Goal: Information Seeking & Learning: Learn about a topic

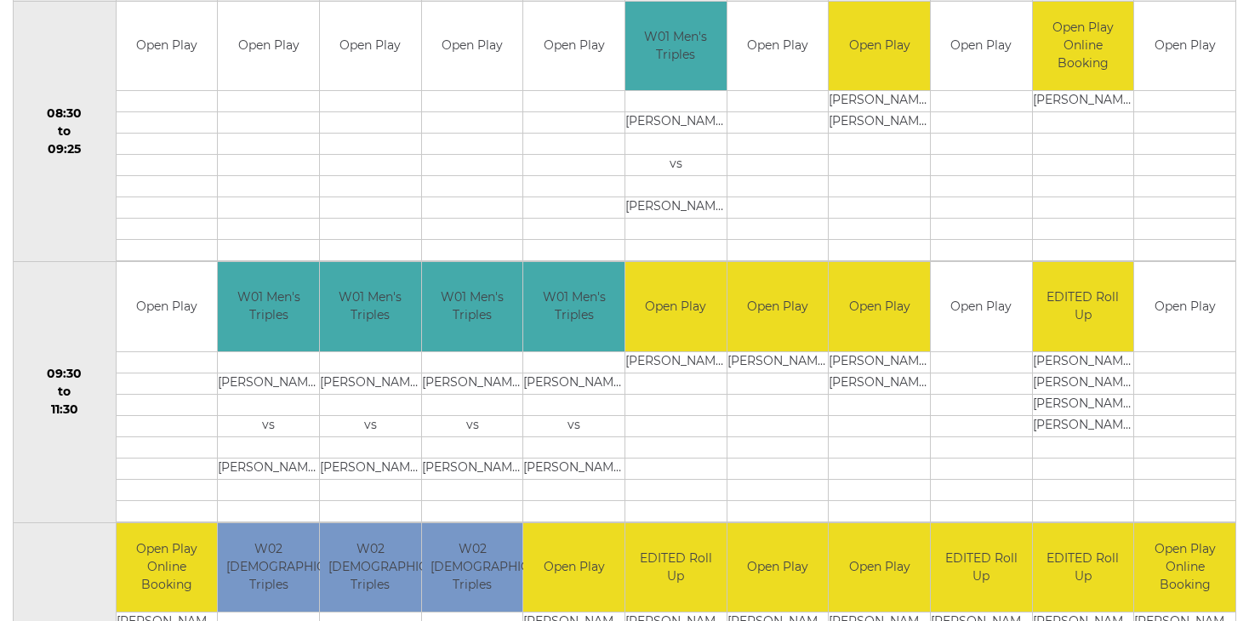
scroll to position [189, 0]
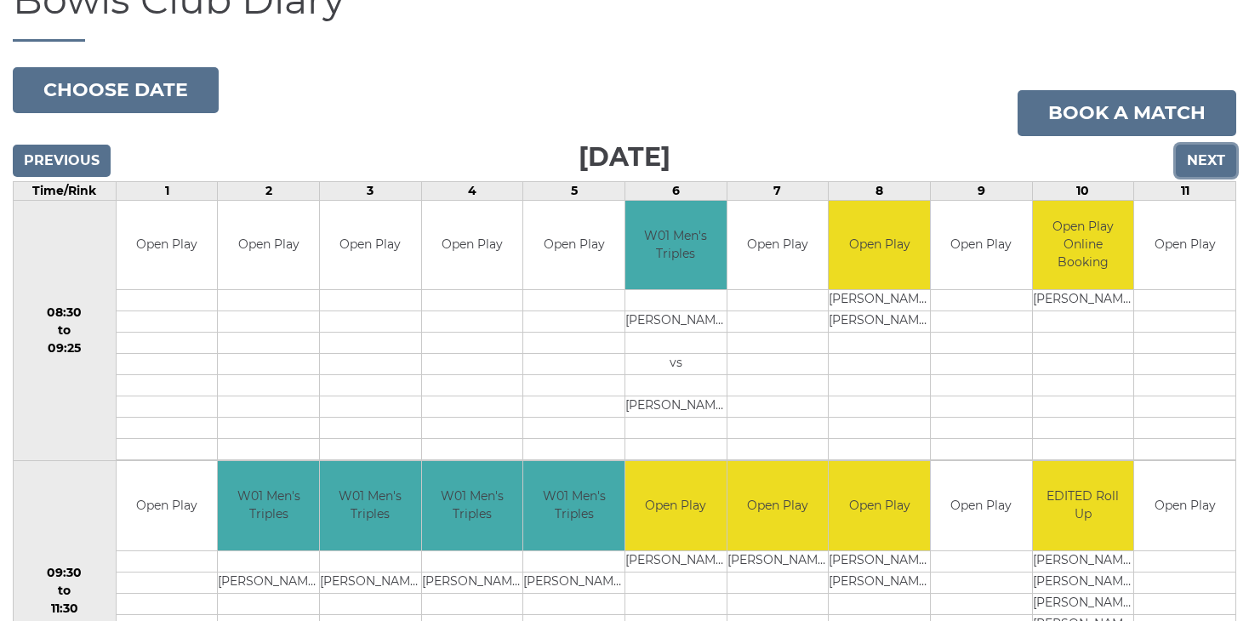
click at [1221, 158] on input "Next" at bounding box center [1206, 161] width 60 height 32
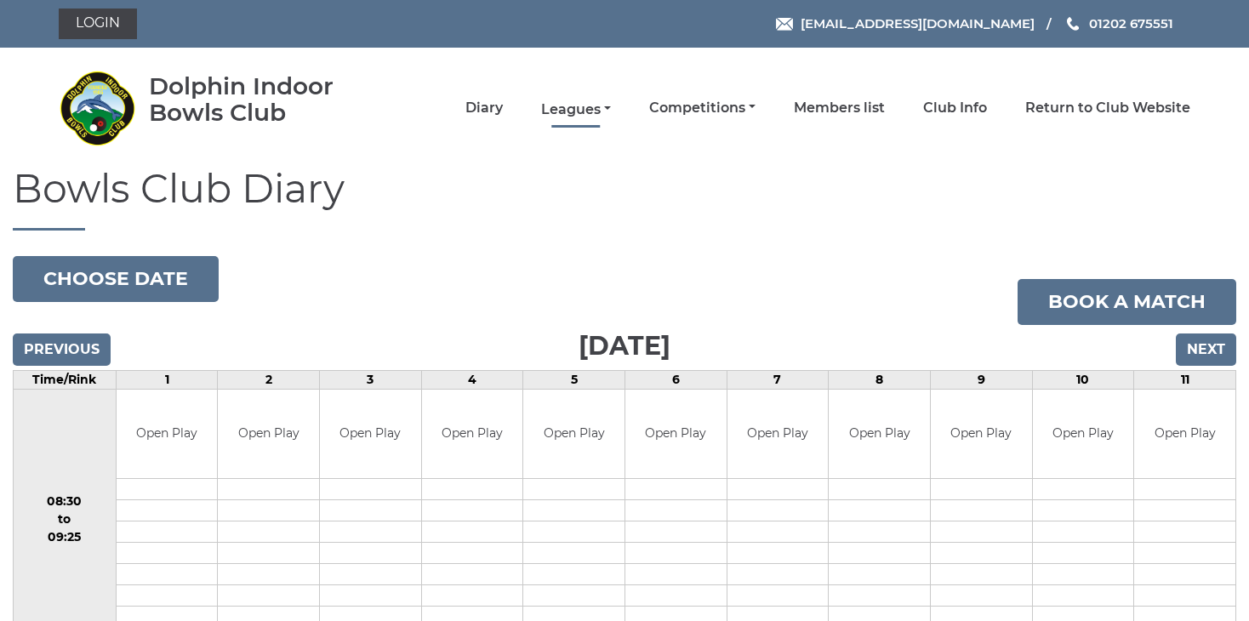
click at [564, 106] on link "Leagues" at bounding box center [576, 109] width 70 height 19
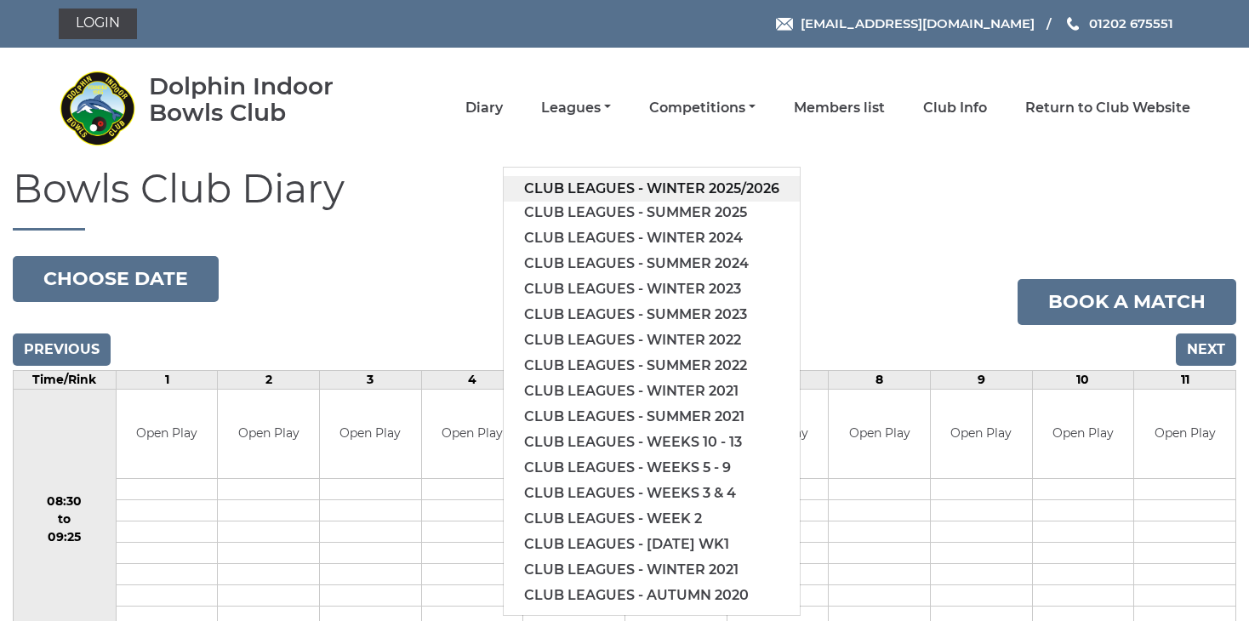
click at [641, 186] on link "Club leagues - Winter 2025/2026" at bounding box center [652, 189] width 296 height 26
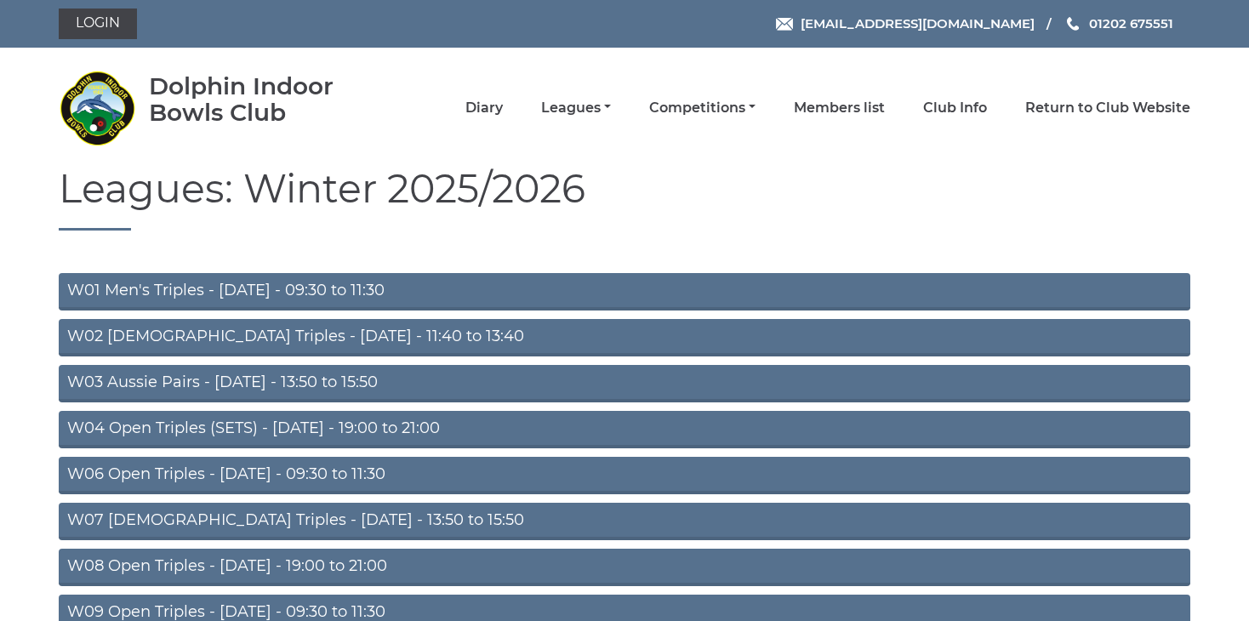
click at [302, 333] on link "W02 Ladies Triples - Monday - 11:40 to 13:40" at bounding box center [624, 337] width 1131 height 37
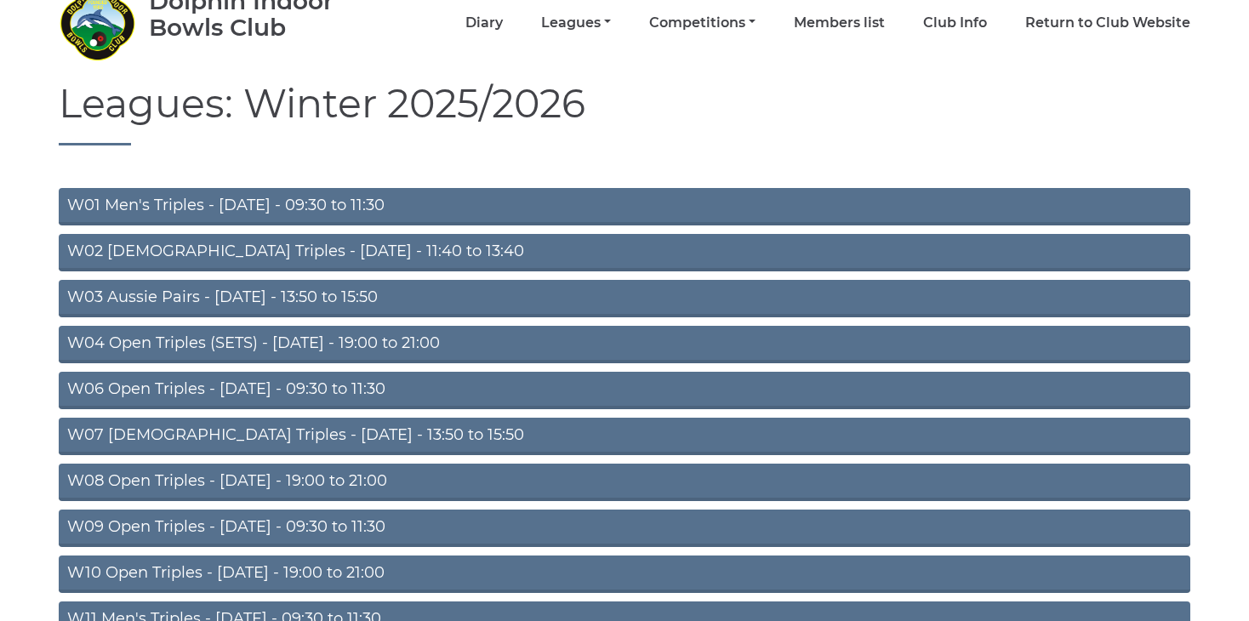
click at [307, 386] on link "W06 Open Triples - [DATE] - 09:30 to 11:30" at bounding box center [624, 390] width 1131 height 37
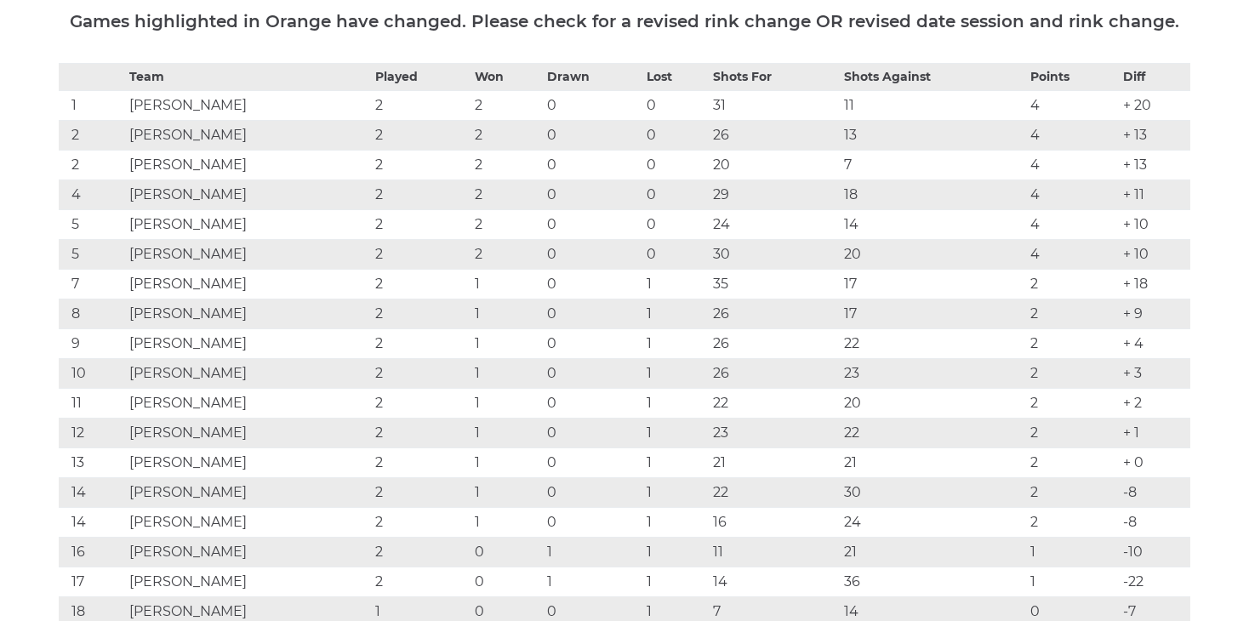
scroll to position [170, 0]
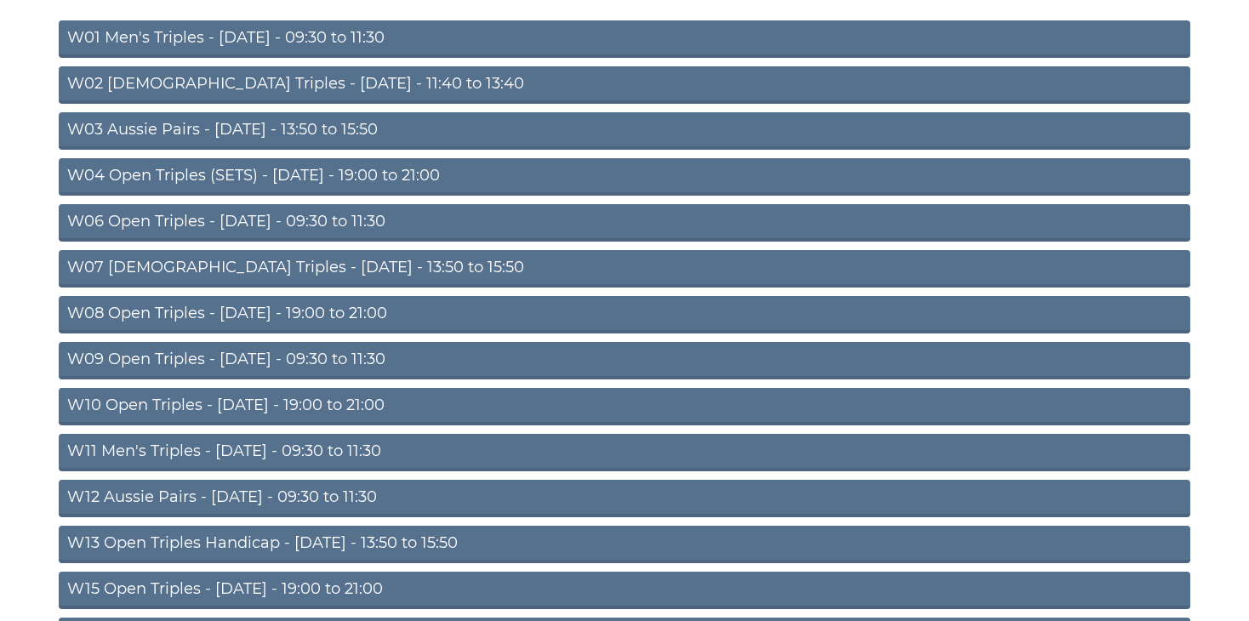
scroll to position [255, 0]
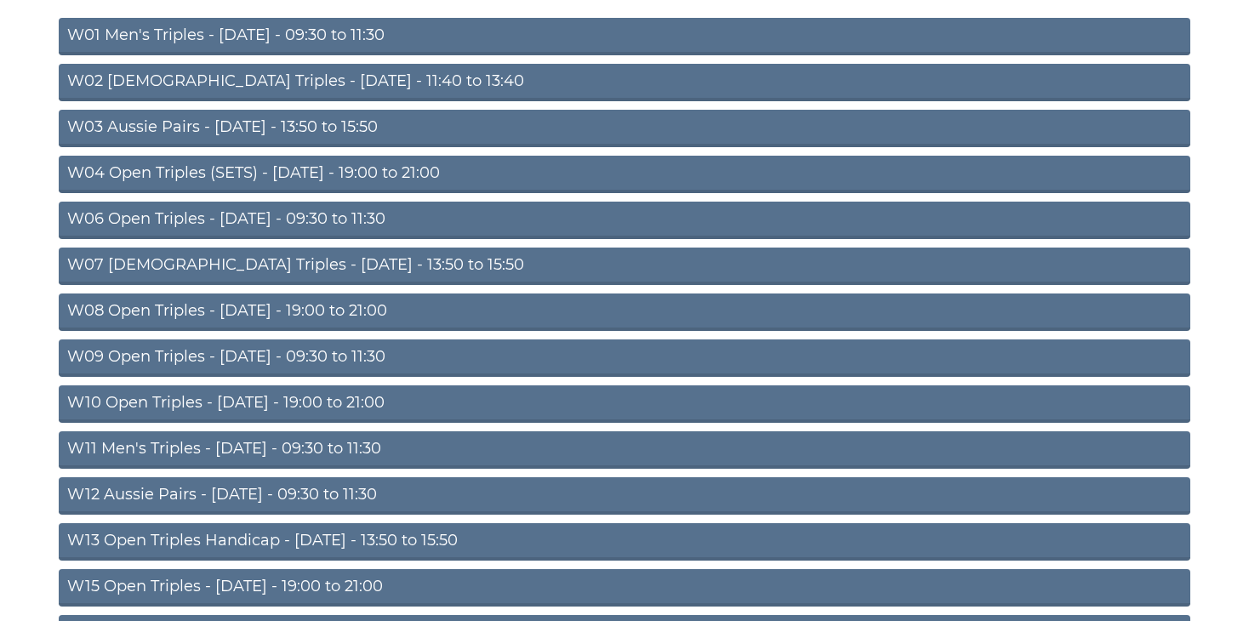
click at [255, 351] on link "W09 Open Triples - [DATE] - 09:30 to 11:30" at bounding box center [624, 357] width 1131 height 37
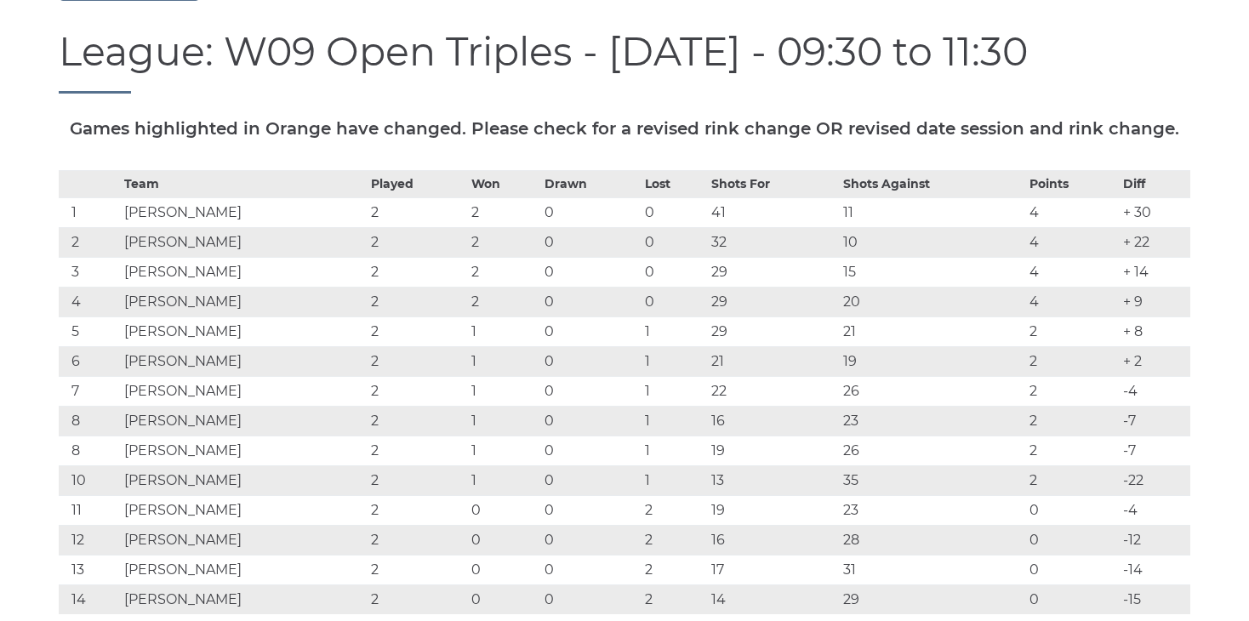
scroll to position [170, 0]
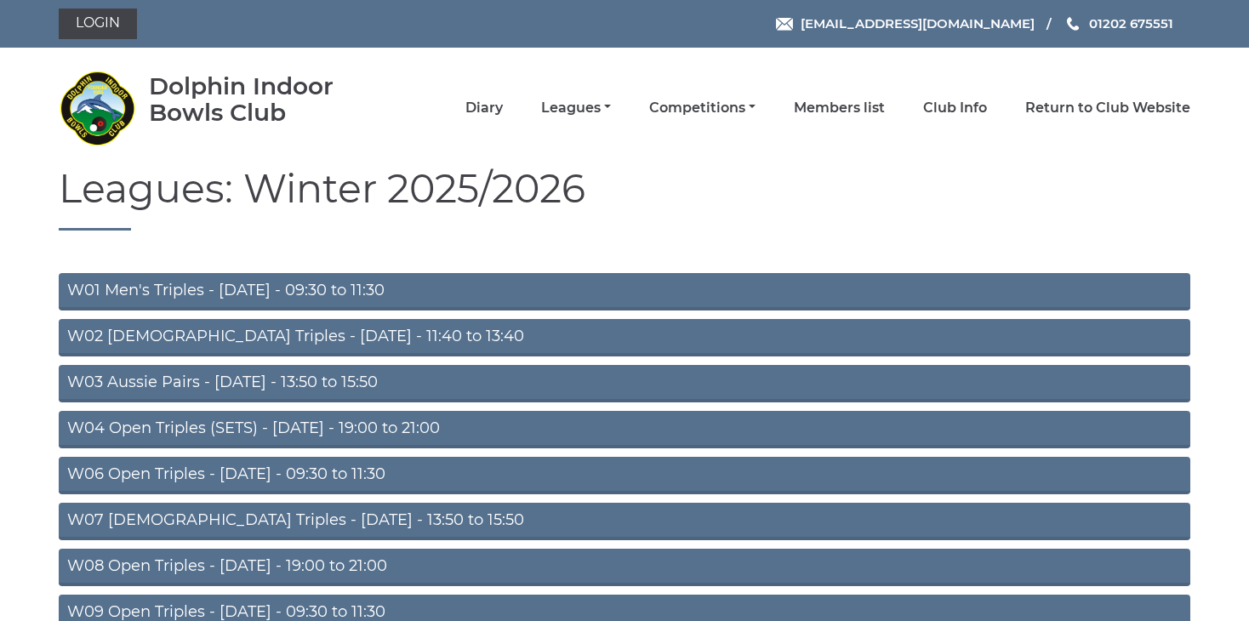
scroll to position [255, 0]
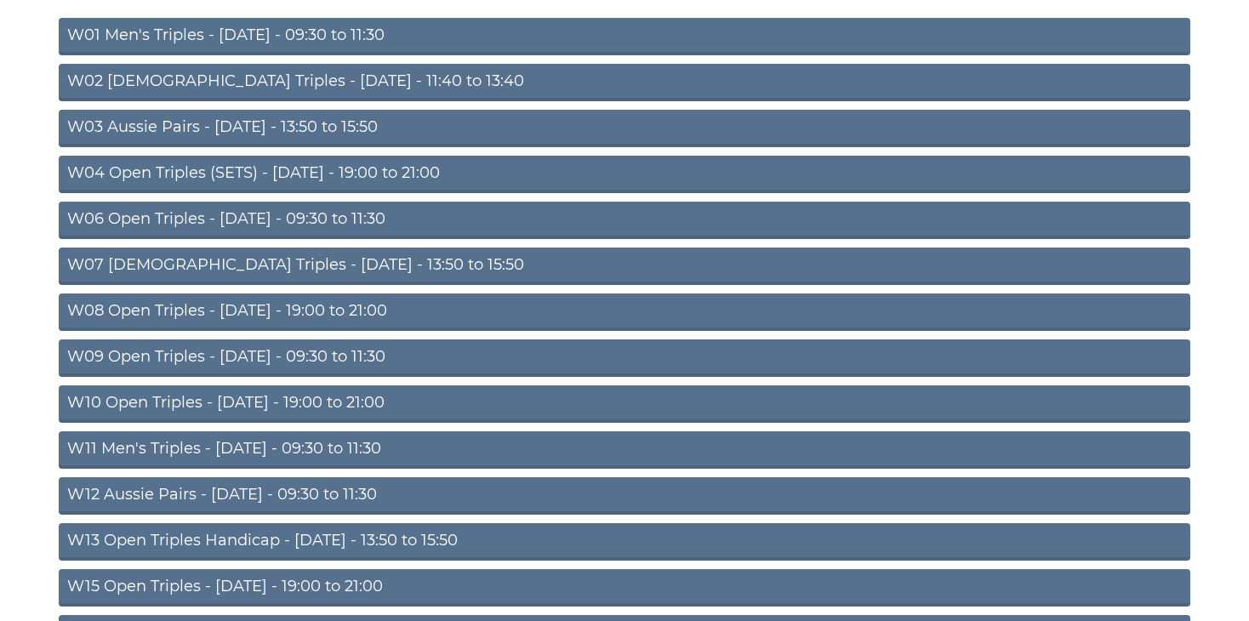
click at [255, 443] on link "W11 Men's Triples - [DATE] - 09:30 to 11:30" at bounding box center [624, 449] width 1131 height 37
